Goal: Find specific page/section: Find specific page/section

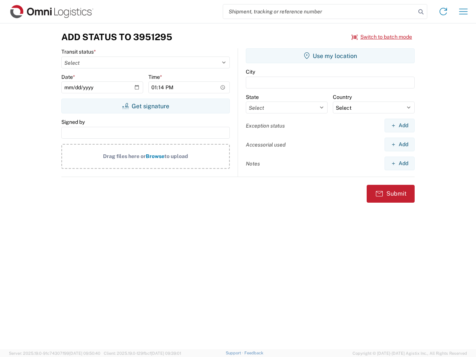
click at [319, 12] on input "search" at bounding box center [319, 11] width 193 height 14
click at [421, 12] on icon at bounding box center [421, 12] width 10 height 10
click at [443, 12] on icon at bounding box center [443, 12] width 12 height 12
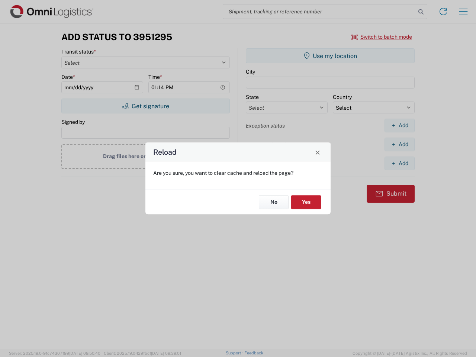
click at [382, 37] on div "Reload Are you sure, you want to clear cache and reload the page? No Yes" at bounding box center [238, 178] width 476 height 357
click at [145, 106] on div "Reload Are you sure, you want to clear cache and reload the page? No Yes" at bounding box center [238, 178] width 476 height 357
click at [330, 56] on div "Reload Are you sure, you want to clear cache and reload the page? No Yes" at bounding box center [238, 178] width 476 height 357
click at [399, 125] on div "Reload Are you sure, you want to clear cache and reload the page? No Yes" at bounding box center [238, 178] width 476 height 357
click at [399, 144] on div "Reload Are you sure, you want to clear cache and reload the page? No Yes" at bounding box center [238, 178] width 476 height 357
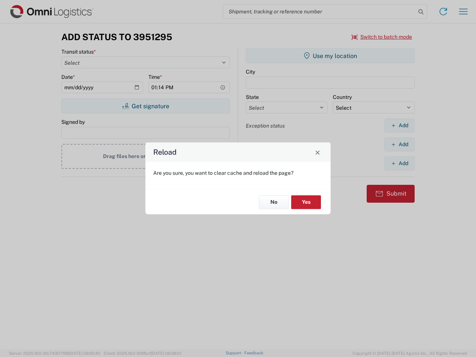
click at [399, 163] on div "Reload Are you sure, you want to clear cache and reload the page? No Yes" at bounding box center [238, 178] width 476 height 357
